Goal: Task Accomplishment & Management: Complete application form

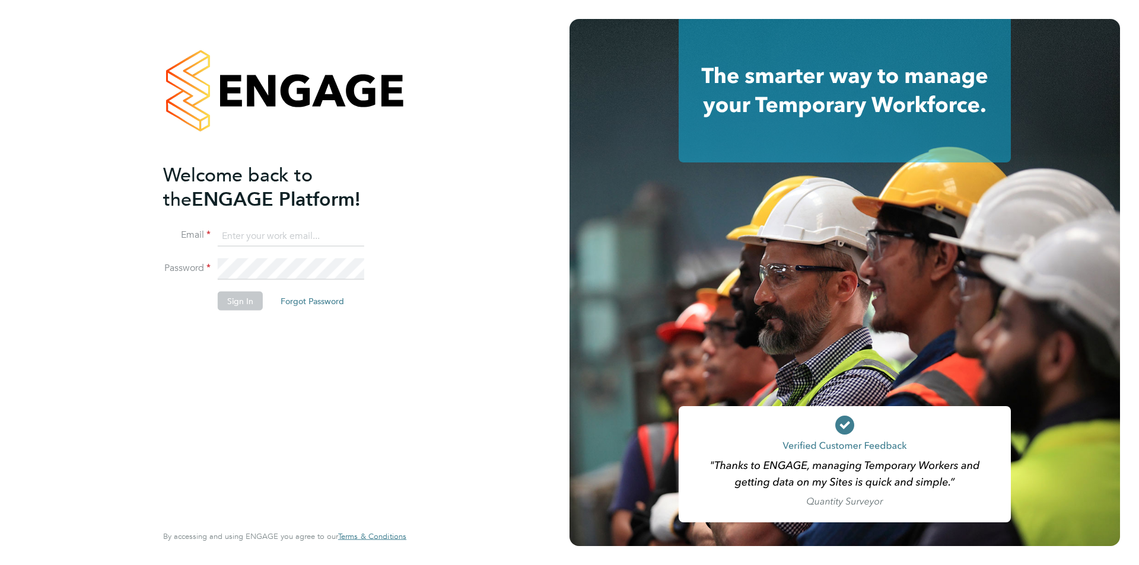
click at [243, 231] on input at bounding box center [291, 235] width 146 height 21
type input "r"
type input "[PERSON_NAME][EMAIL_ADDRESS][PERSON_NAME][DOMAIN_NAME]"
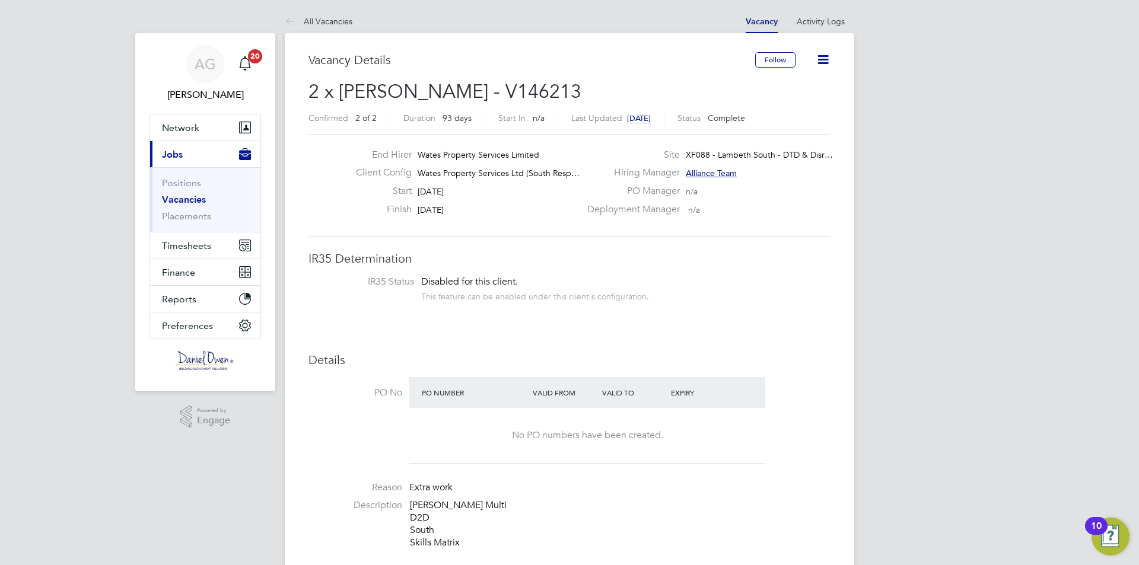
click at [185, 196] on link "Vacancies" at bounding box center [184, 199] width 44 height 11
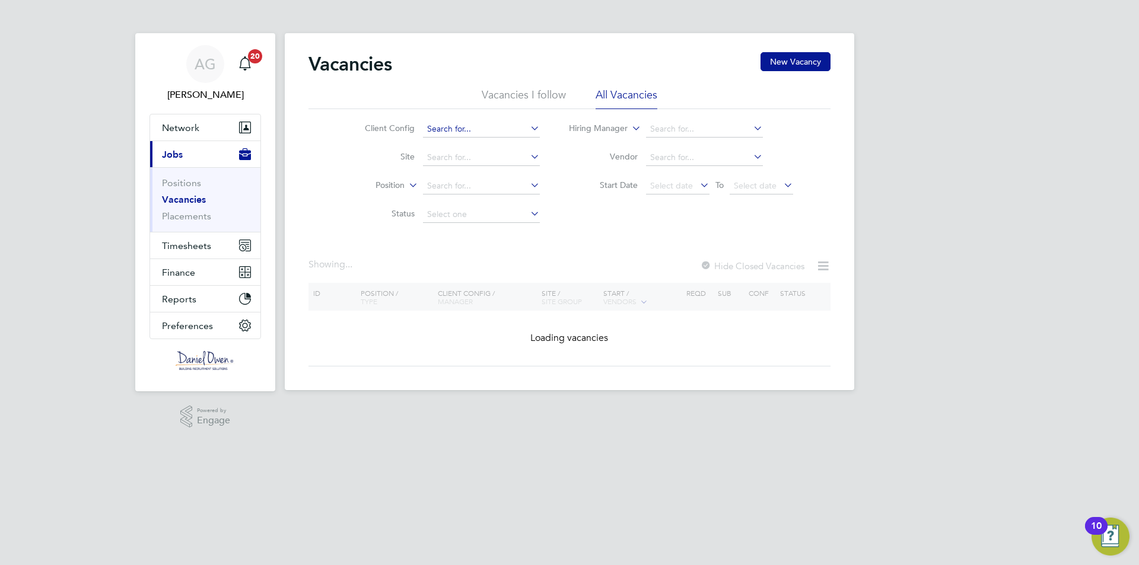
click at [449, 129] on input at bounding box center [481, 129] width 117 height 17
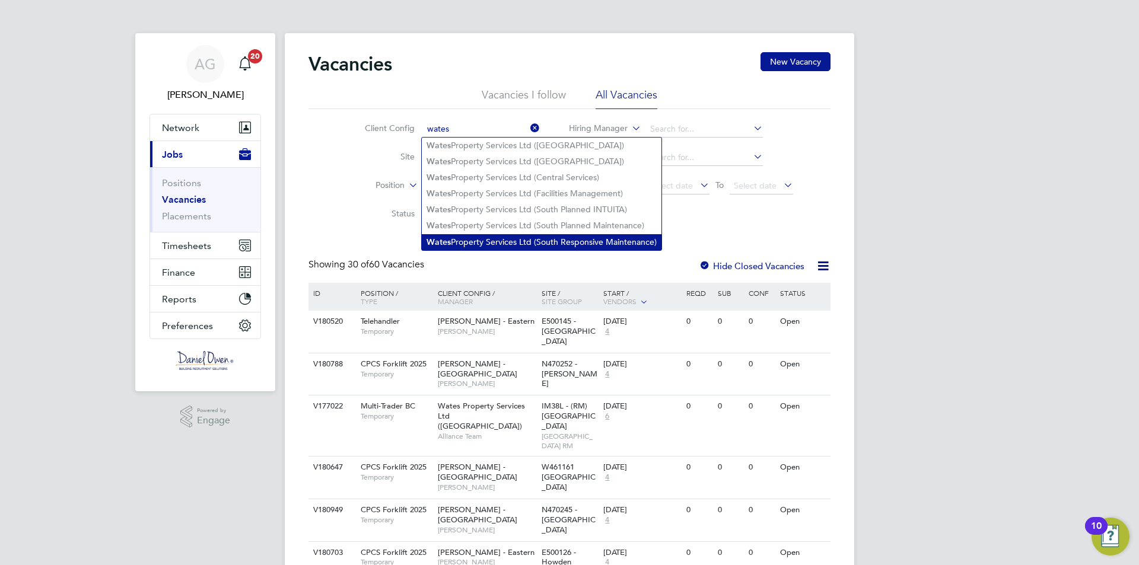
click at [537, 234] on li "Wates Property Services Ltd (South Responsive Maintenance)" at bounding box center [542, 242] width 240 height 16
type input "Wates Property Services Ltd (South Responsive Maintenance)"
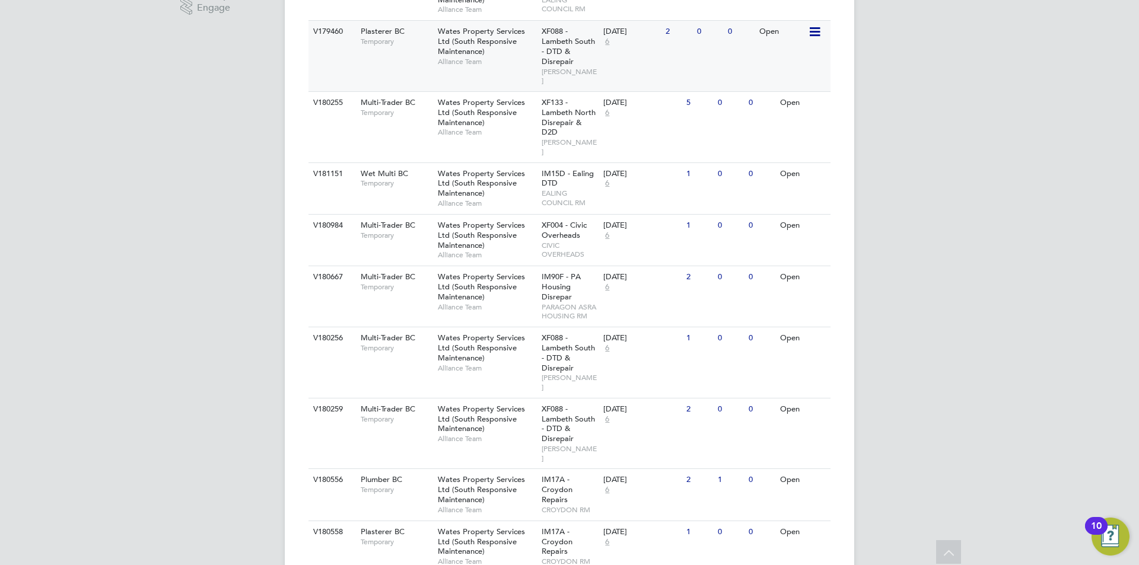
scroll to position [415, 0]
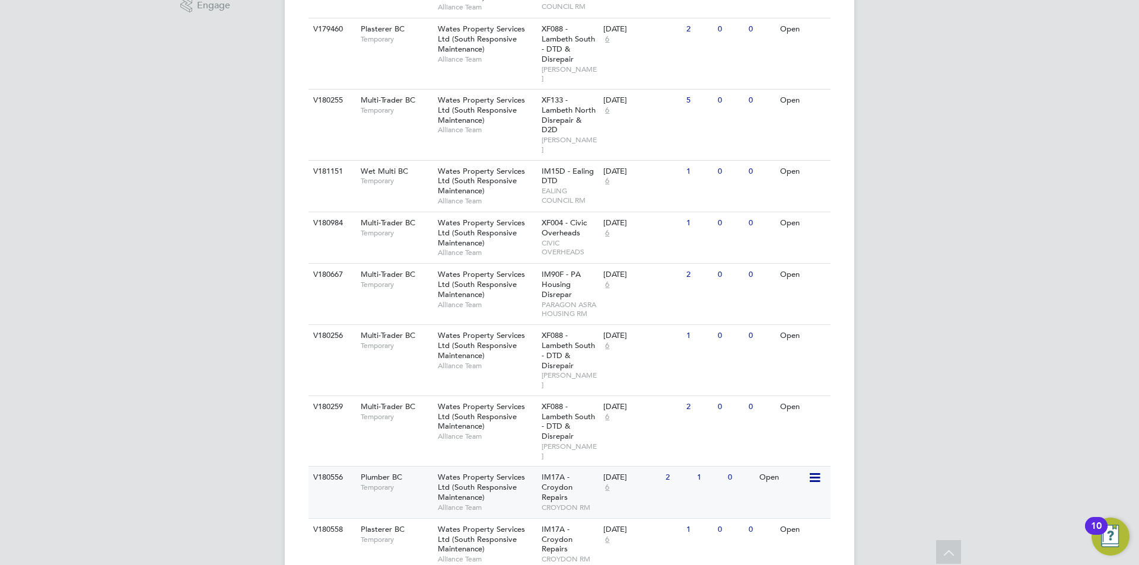
click at [588, 467] on div "IM17A - Croydon Repairs CROYDON RM" at bounding box center [570, 492] width 62 height 51
